Goal: Use online tool/utility

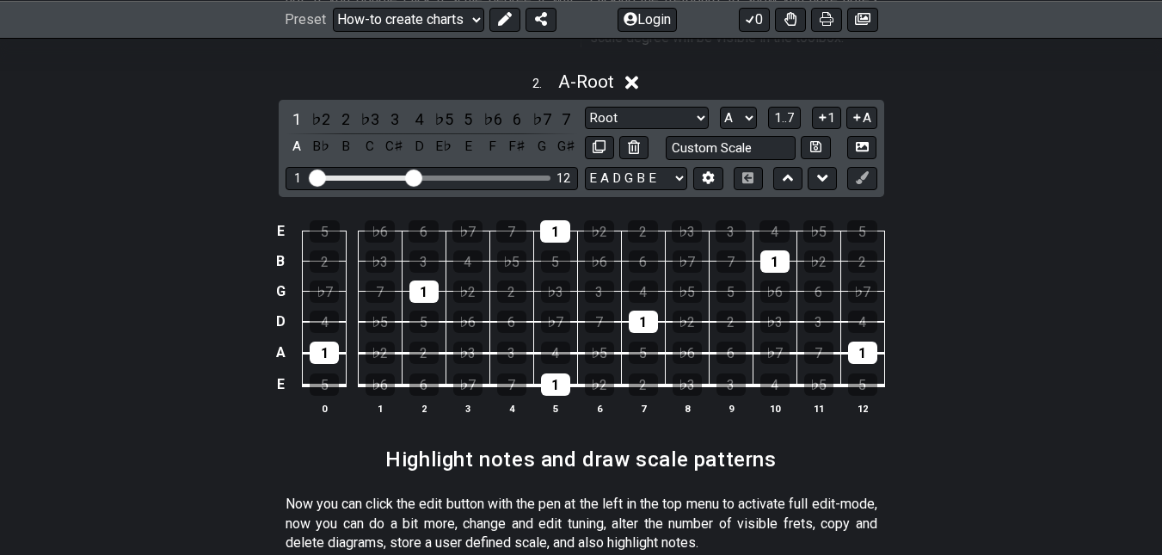
scroll to position [1314, 0]
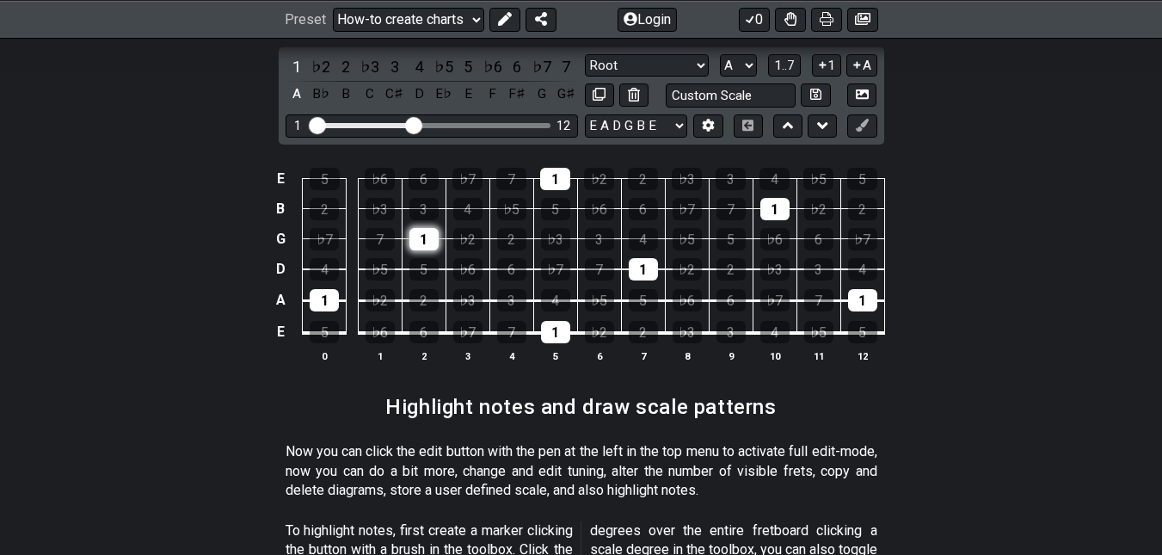
click at [420, 228] on div "1" at bounding box center [423, 239] width 29 height 22
click at [330, 289] on div "1" at bounding box center [324, 300] width 29 height 22
click at [543, 168] on div "1" at bounding box center [555, 179] width 30 height 22
click at [554, 321] on div "1" at bounding box center [555, 332] width 29 height 22
click at [632, 258] on div "1" at bounding box center [642, 269] width 29 height 22
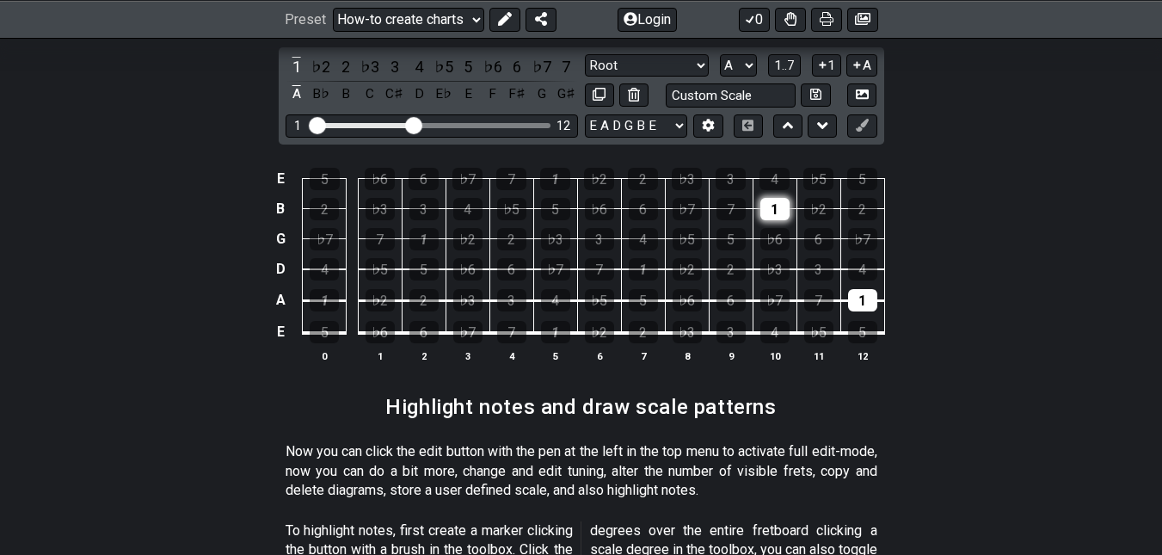
click at [776, 198] on div "1" at bounding box center [774, 209] width 29 height 22
click at [870, 289] on div "1" at bounding box center [862, 300] width 29 height 22
click at [426, 168] on div "6" at bounding box center [423, 179] width 30 height 22
click at [463, 168] on div "♭7" at bounding box center [467, 179] width 30 height 22
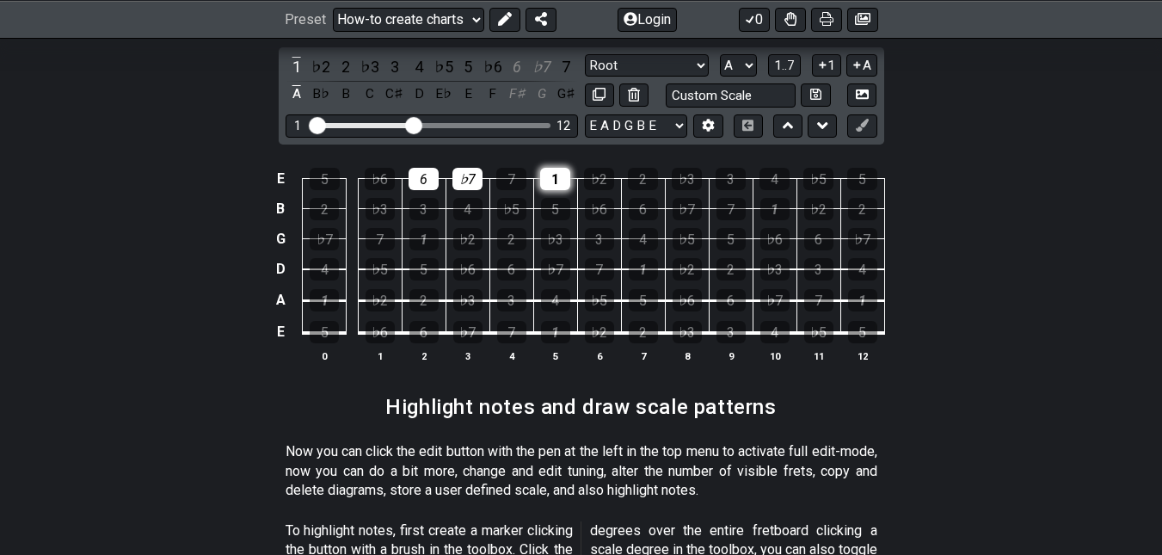
click at [551, 168] on div "1" at bounding box center [555, 179] width 30 height 22
click at [559, 198] on div "5" at bounding box center [555, 209] width 29 height 22
click at [521, 198] on div "♭5" at bounding box center [511, 209] width 29 height 22
click at [435, 198] on div "3" at bounding box center [423, 209] width 29 height 22
click at [422, 228] on div "1" at bounding box center [423, 239] width 29 height 22
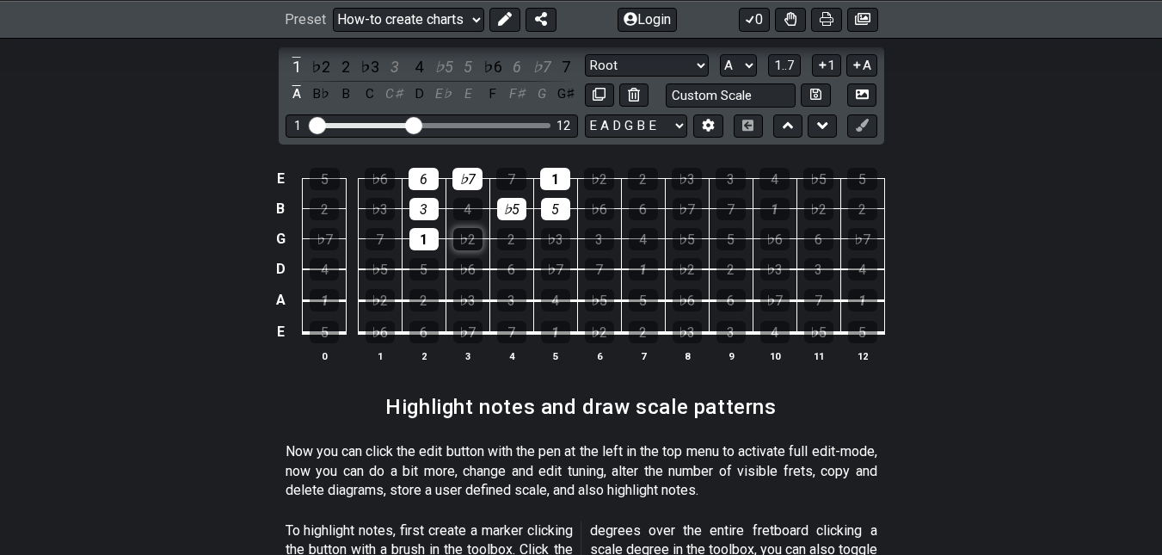
click at [459, 228] on div "♭2" at bounding box center [467, 239] width 29 height 22
click at [553, 228] on div "♭3" at bounding box center [555, 239] width 29 height 22
click at [562, 258] on div "♭7" at bounding box center [555, 269] width 29 height 22
click at [516, 258] on div "6" at bounding box center [511, 269] width 29 height 22
click at [427, 258] on div "5" at bounding box center [423, 269] width 29 height 22
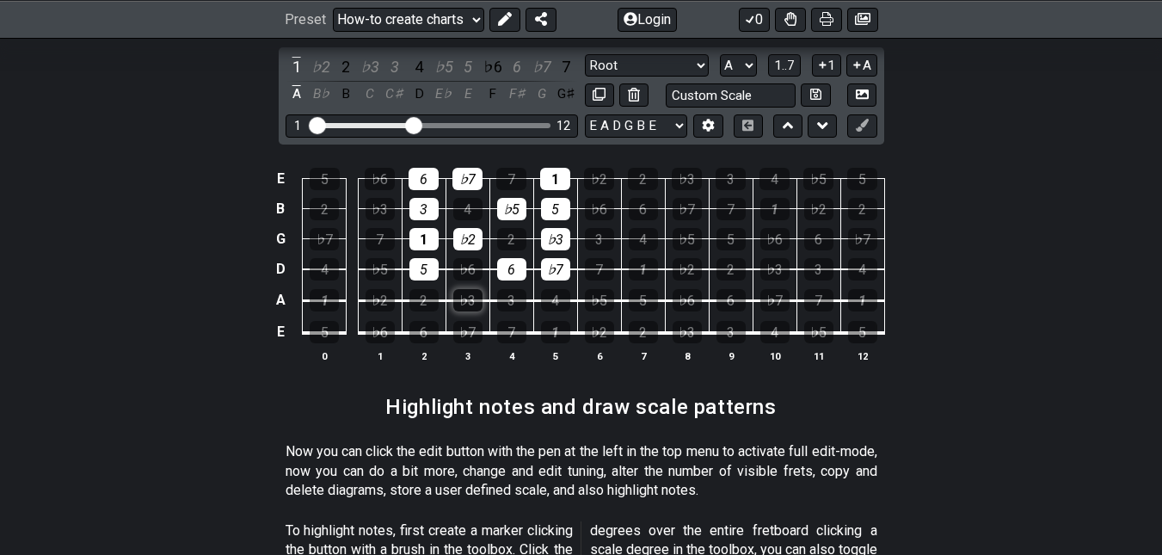
click at [468, 289] on div "♭3" at bounding box center [467, 300] width 29 height 22
click at [508, 289] on div "3" at bounding box center [511, 300] width 29 height 22
click at [597, 289] on div "♭5" at bounding box center [599, 300] width 29 height 22
click at [610, 321] on div "♭2" at bounding box center [599, 332] width 29 height 22
click at [561, 321] on div "1" at bounding box center [555, 332] width 29 height 22
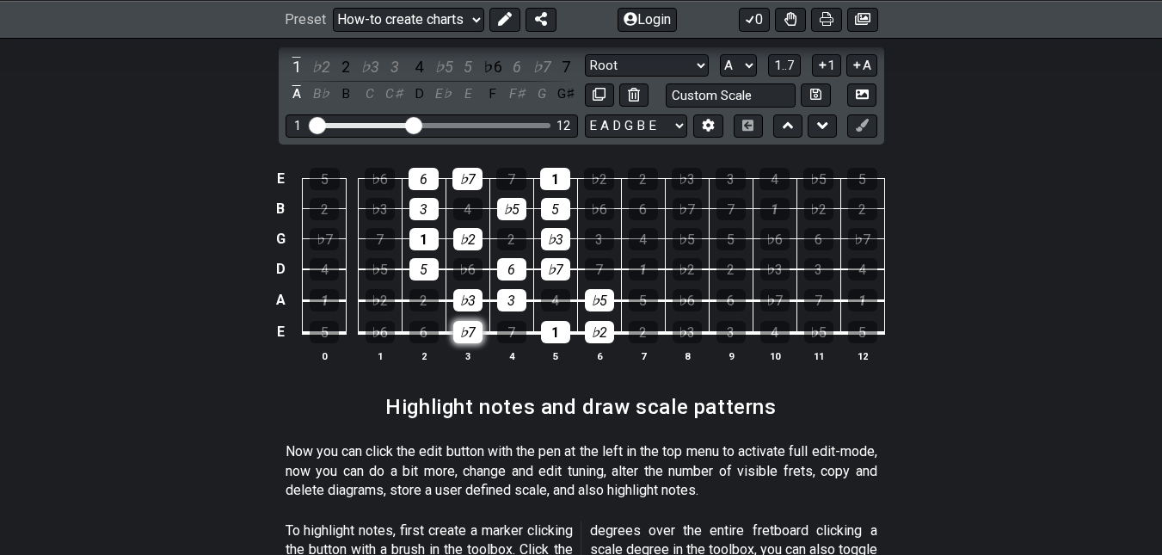
click at [476, 321] on div "♭7" at bounding box center [467, 332] width 29 height 22
drag, startPoint x: 428, startPoint y: 304, endPoint x: 385, endPoint y: 316, distance: 44.6
click at [427, 321] on div "6" at bounding box center [423, 332] width 29 height 22
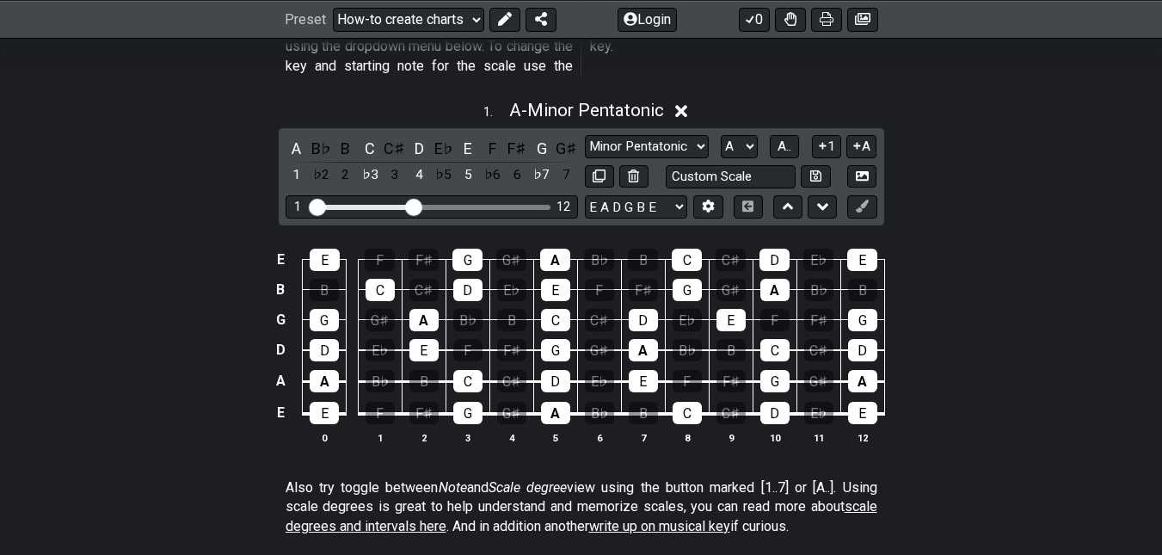
scroll to position [540, 0]
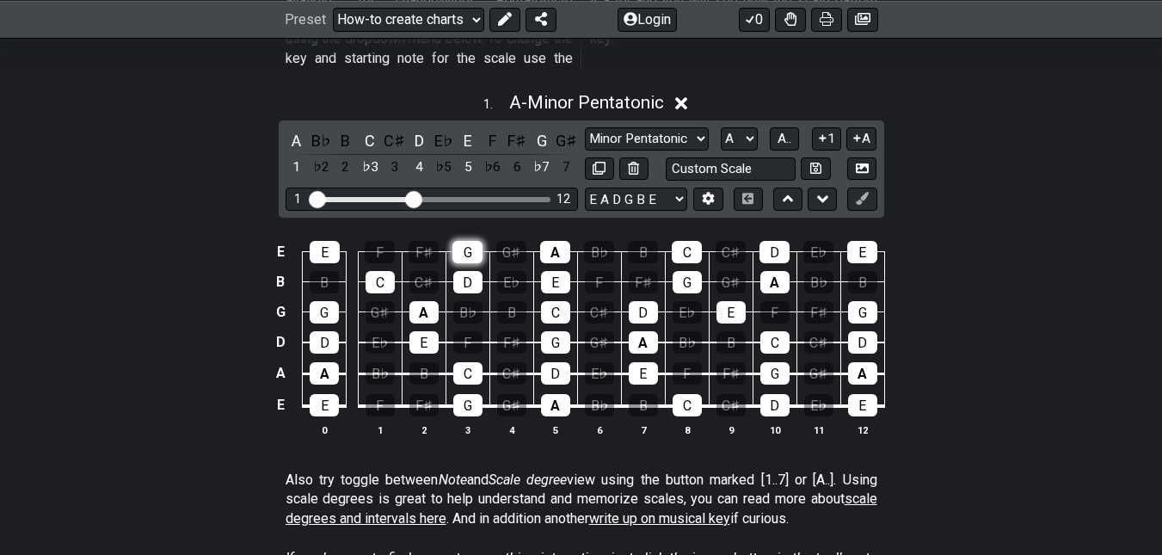
click at [465, 241] on div "G" at bounding box center [467, 252] width 30 height 22
click at [324, 241] on div "E" at bounding box center [325, 252] width 30 height 22
click at [609, 127] on select "Minor Pentatonic New Scale Minor Pentatonic Major Pentatonic Minor Blues Major …" at bounding box center [647, 138] width 124 height 23
select select "Minor Pentatonic"
click at [585, 127] on select "Minor Pentatonic New Scale Minor Pentatonic Major Pentatonic Minor Blues Major …" at bounding box center [647, 138] width 124 height 23
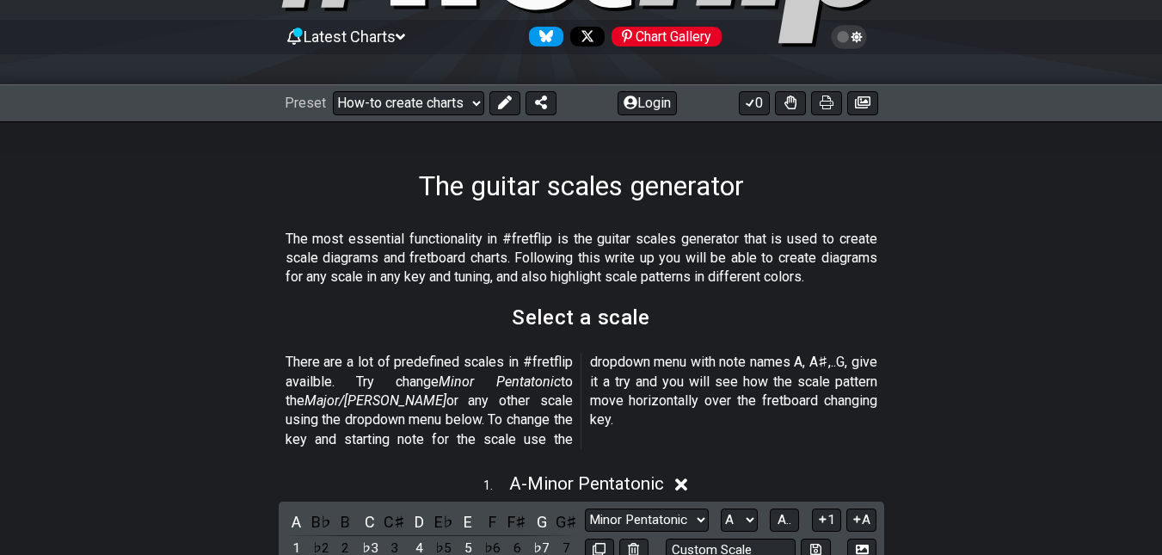
scroll to position [0, 0]
